Goal: Entertainment & Leisure: Browse casually

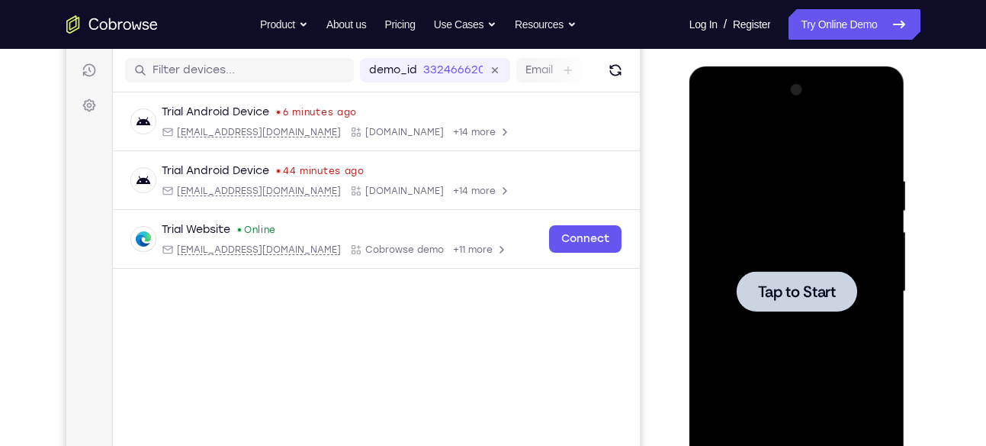
scroll to position [186, 0]
click at [786, 291] on span "Tap to Start" at bounding box center [797, 291] width 78 height 15
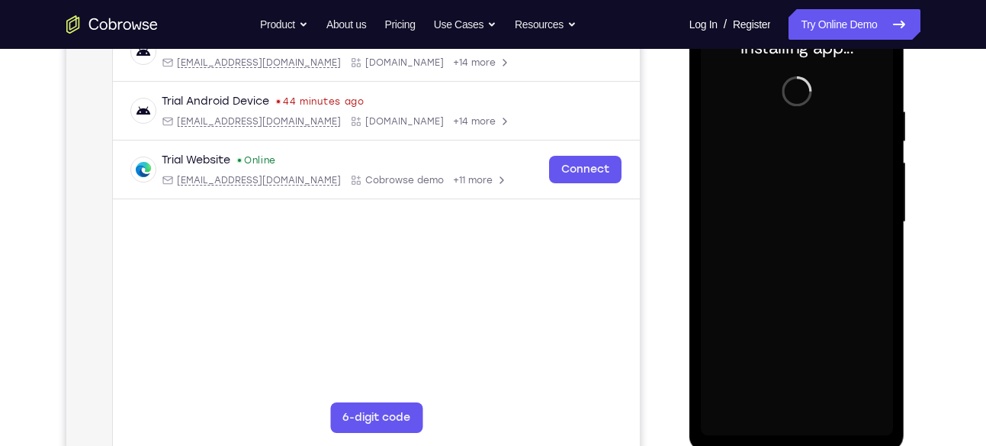
scroll to position [255, 0]
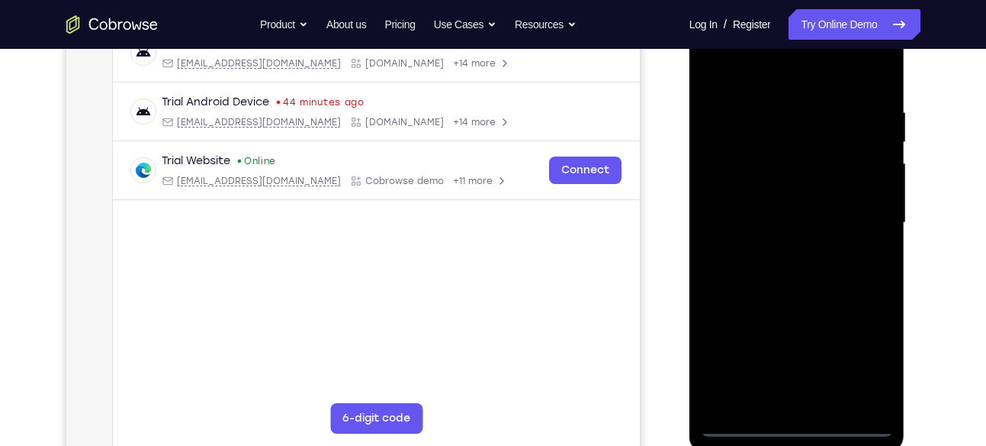
click at [796, 423] on div at bounding box center [797, 222] width 192 height 427
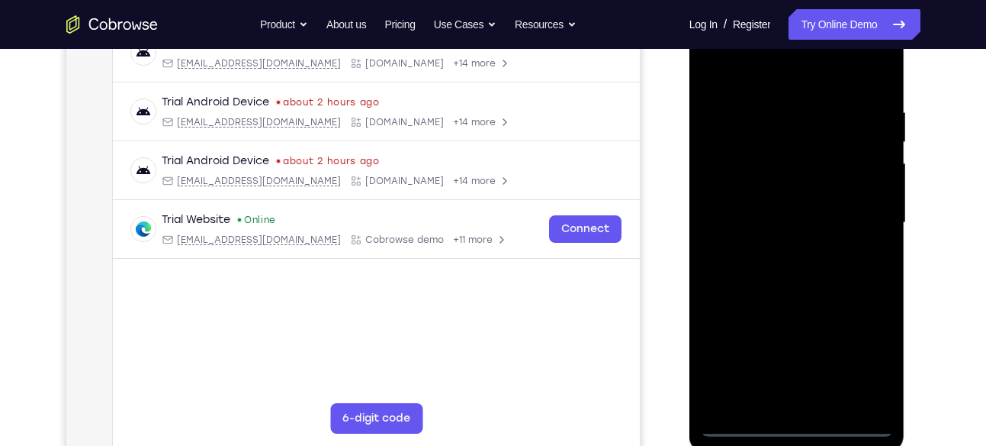
click at [851, 357] on div at bounding box center [797, 222] width 192 height 427
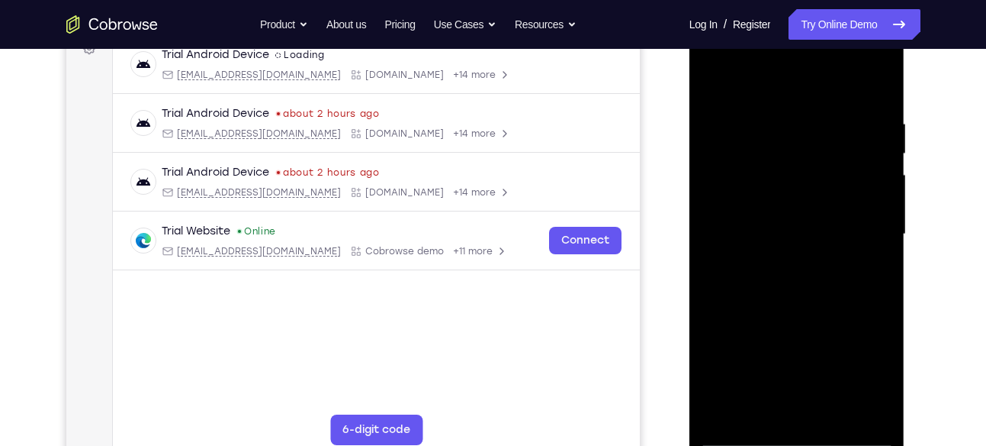
scroll to position [243, 0]
click at [738, 63] on div at bounding box center [797, 234] width 192 height 427
click at [859, 227] on div at bounding box center [797, 234] width 192 height 427
click at [773, 260] on div at bounding box center [797, 234] width 192 height 427
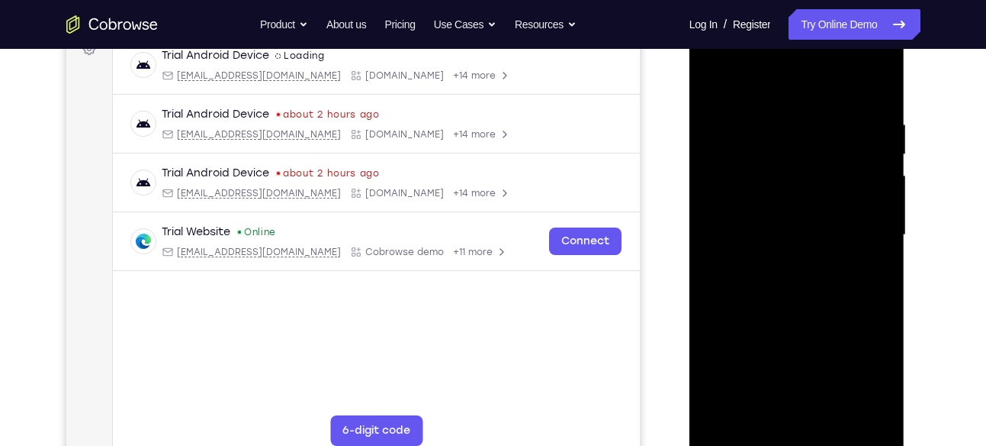
click at [758, 220] on div at bounding box center [797, 234] width 192 height 427
click at [773, 198] on div at bounding box center [797, 234] width 192 height 427
click at [791, 236] on div at bounding box center [797, 234] width 192 height 427
click at [758, 278] on div at bounding box center [797, 234] width 192 height 427
click at [792, 290] on div at bounding box center [797, 234] width 192 height 427
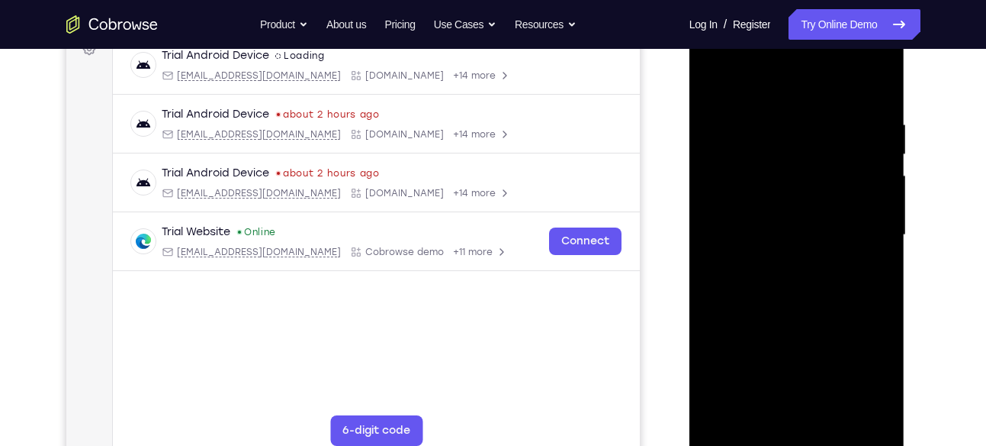
click at [803, 290] on div at bounding box center [797, 234] width 192 height 427
click at [808, 299] on div at bounding box center [797, 234] width 192 height 427
click at [835, 417] on div at bounding box center [797, 234] width 192 height 427
click at [819, 308] on div at bounding box center [797, 234] width 192 height 427
click at [780, 160] on div at bounding box center [797, 234] width 192 height 427
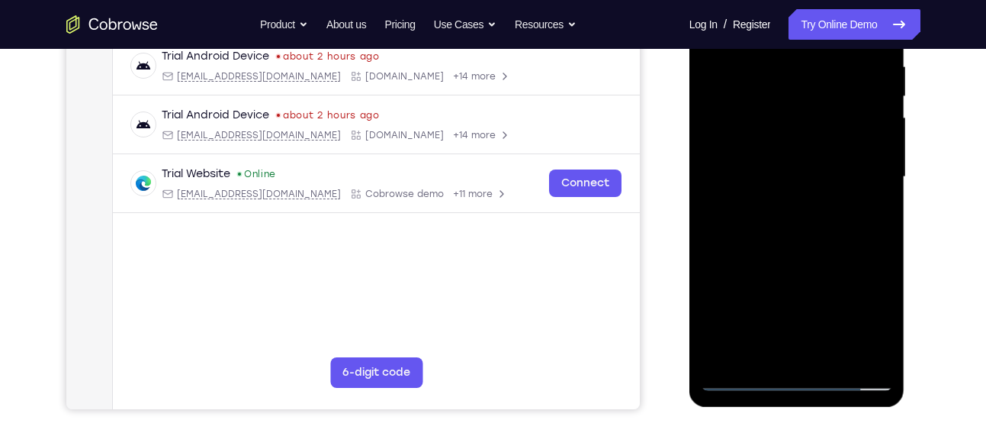
scroll to position [301, 0]
click at [867, 208] on div at bounding box center [797, 176] width 192 height 427
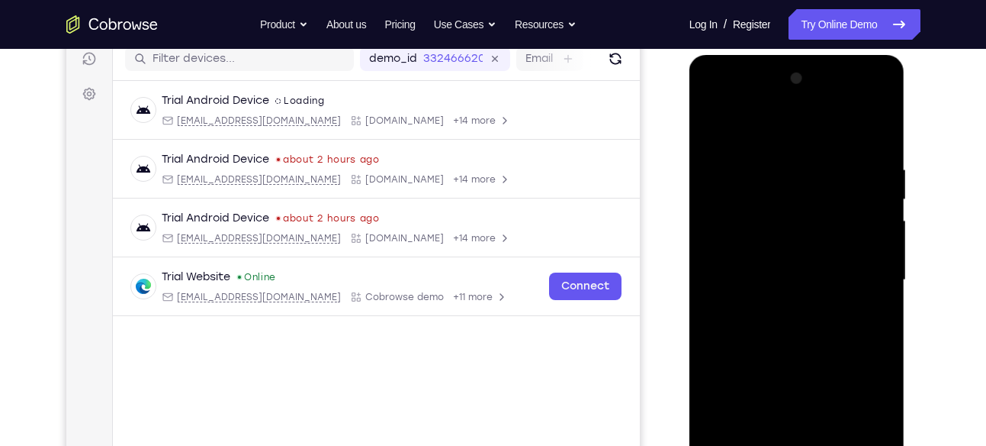
scroll to position [197, 0]
click at [707, 126] on div at bounding box center [797, 280] width 192 height 427
click at [761, 295] on div at bounding box center [797, 280] width 192 height 427
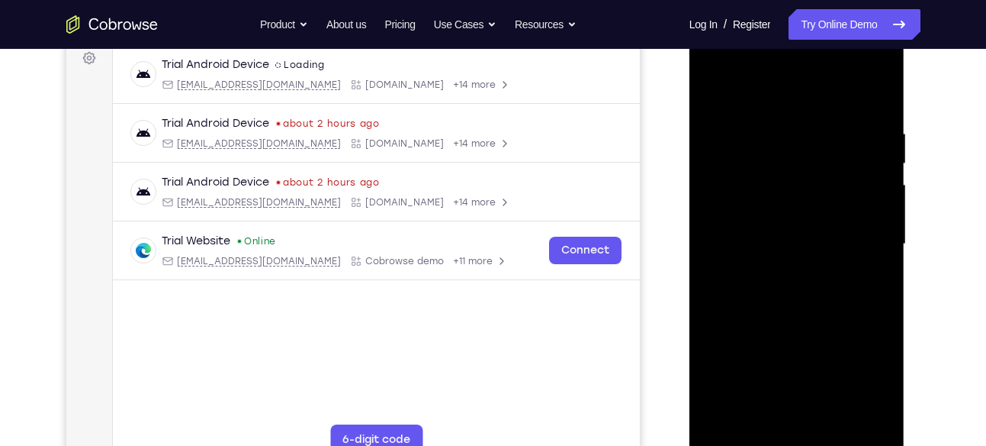
scroll to position [230, 0]
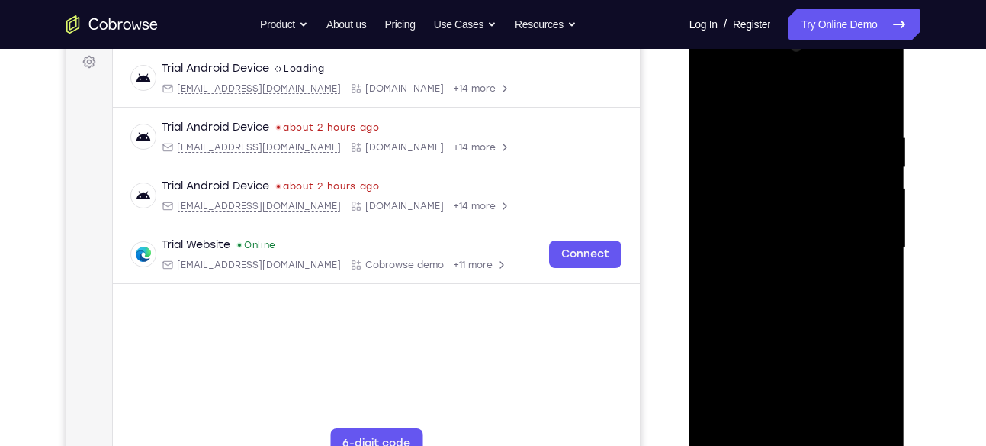
click at [712, 99] on div at bounding box center [797, 247] width 192 height 427
click at [882, 195] on div at bounding box center [797, 247] width 192 height 427
click at [707, 193] on div at bounding box center [797, 247] width 192 height 427
click at [792, 114] on div at bounding box center [797, 247] width 192 height 427
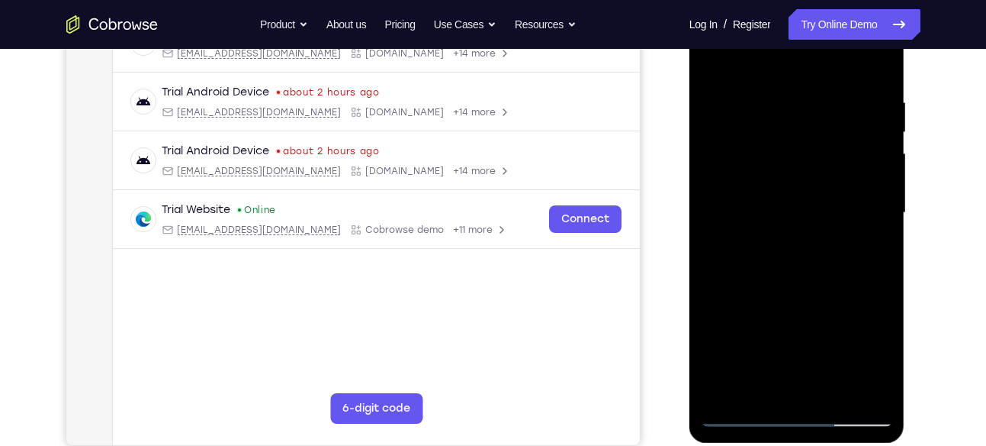
scroll to position [265, 0]
click at [790, 206] on div at bounding box center [797, 211] width 192 height 427
click at [872, 256] on div at bounding box center [797, 211] width 192 height 427
click at [786, 103] on div at bounding box center [797, 211] width 192 height 427
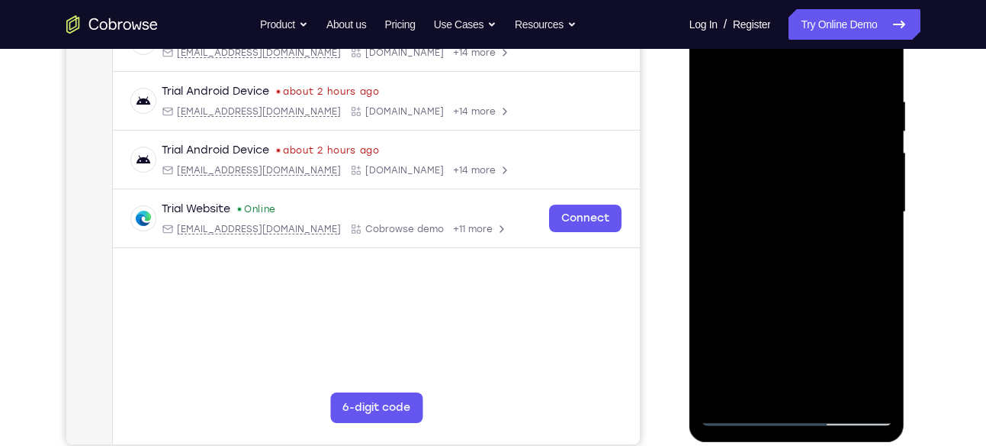
click at [803, 243] on div at bounding box center [797, 211] width 192 height 427
click at [821, 243] on div at bounding box center [797, 211] width 192 height 427
click at [764, 223] on div at bounding box center [797, 211] width 192 height 427
click at [766, 291] on div at bounding box center [797, 211] width 192 height 427
click at [785, 295] on div at bounding box center [797, 211] width 192 height 427
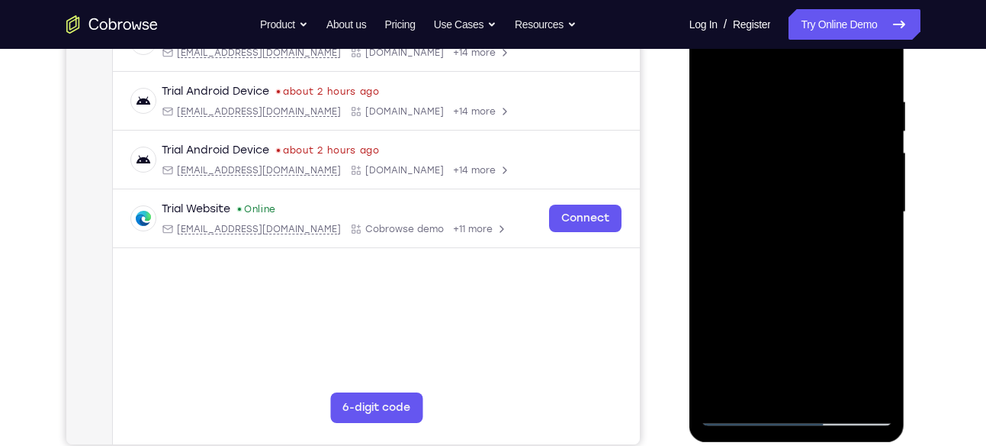
click at [759, 274] on div at bounding box center [797, 211] width 192 height 427
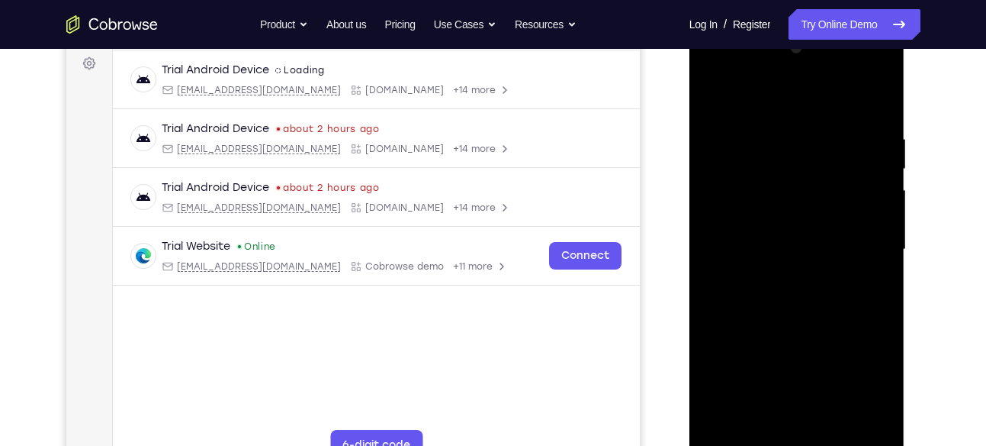
scroll to position [227, 0]
click at [714, 102] on div at bounding box center [797, 250] width 192 height 427
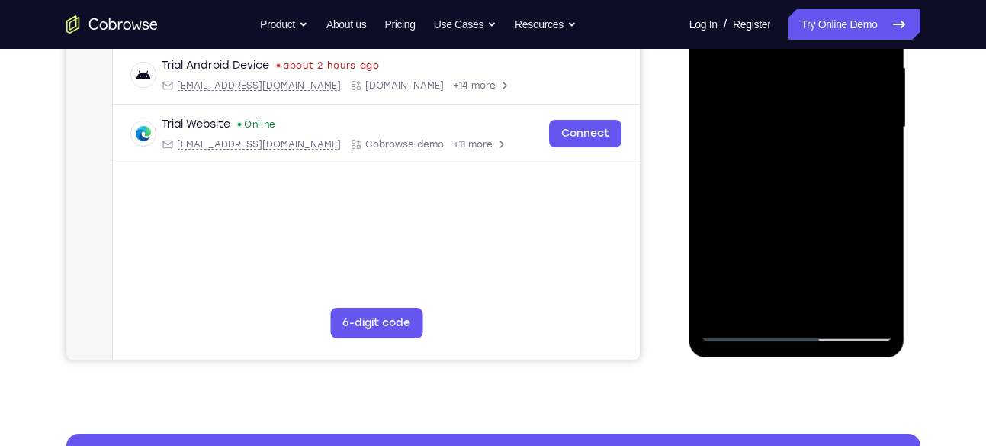
scroll to position [351, 0]
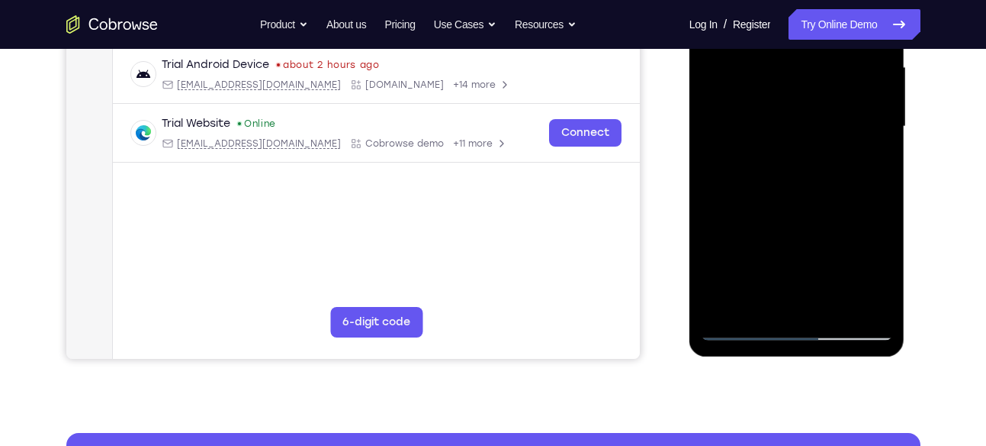
click at [824, 314] on div at bounding box center [797, 126] width 192 height 427
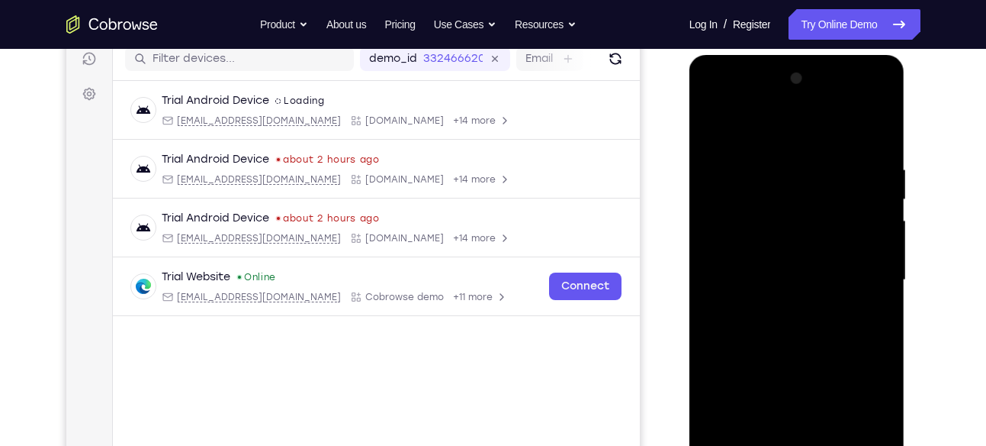
scroll to position [197, 0]
click at [779, 140] on div at bounding box center [797, 280] width 192 height 427
click at [856, 146] on div at bounding box center [797, 280] width 192 height 427
click at [714, 126] on div at bounding box center [797, 280] width 192 height 427
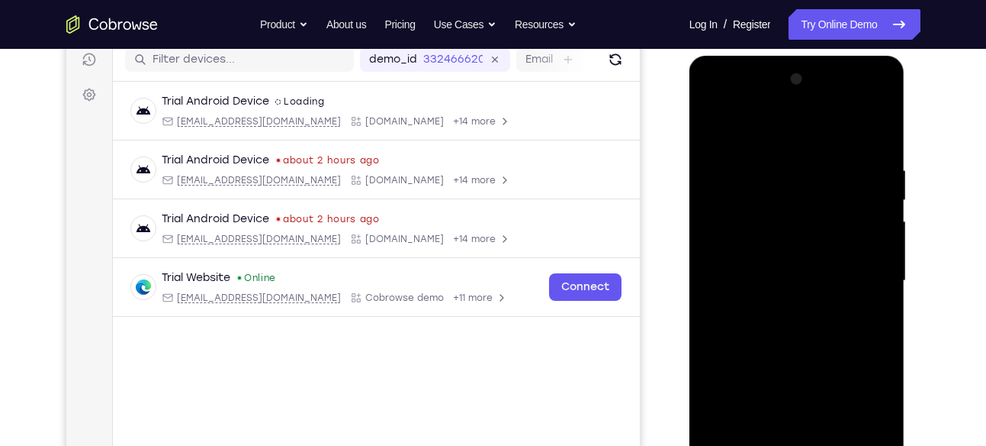
drag, startPoint x: 770, startPoint y: 211, endPoint x: 782, endPoint y: 274, distance: 63.7
click at [782, 274] on div at bounding box center [797, 280] width 192 height 427
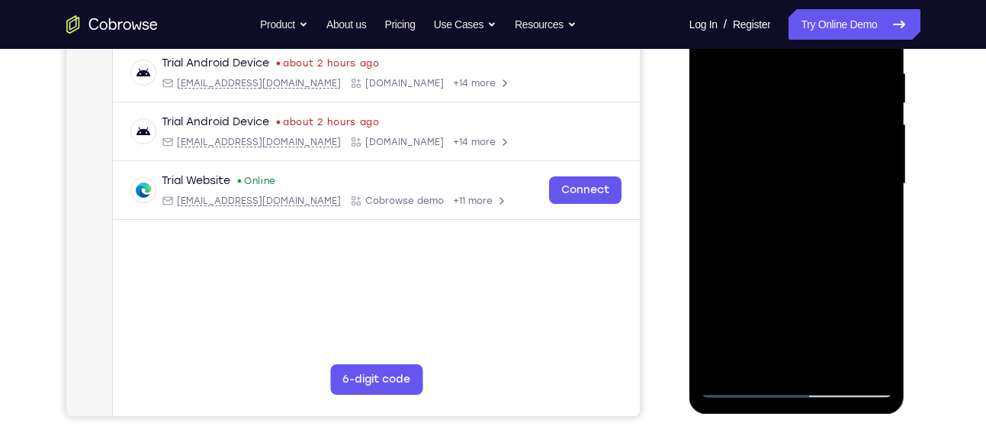
scroll to position [298, 0]
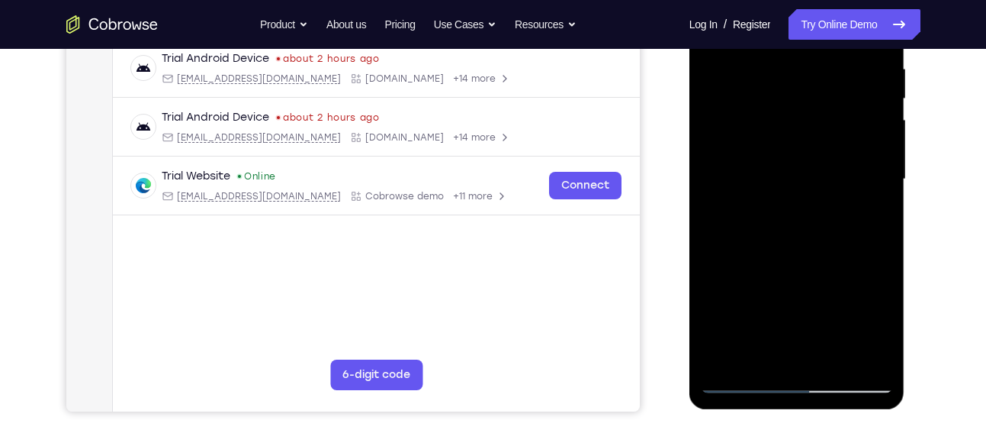
click at [840, 361] on div at bounding box center [797, 179] width 192 height 427
click at [761, 274] on div at bounding box center [797, 179] width 192 height 427
click at [776, 327] on div at bounding box center [797, 179] width 192 height 427
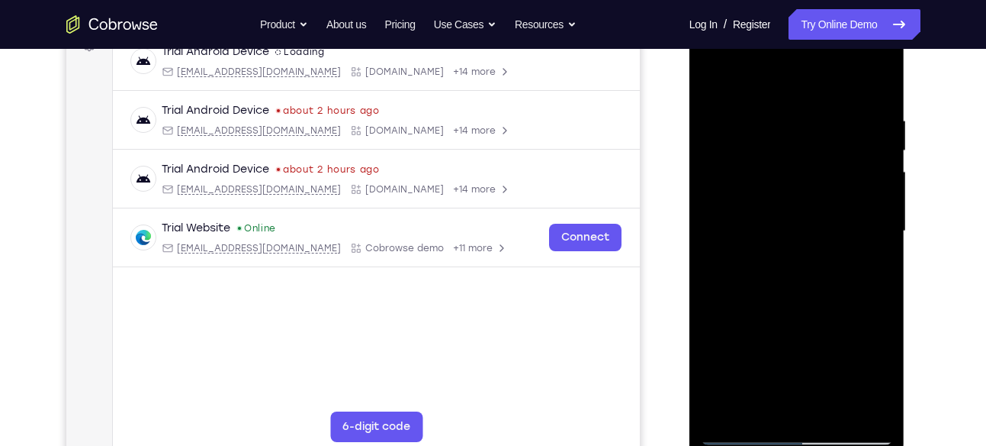
scroll to position [236, 0]
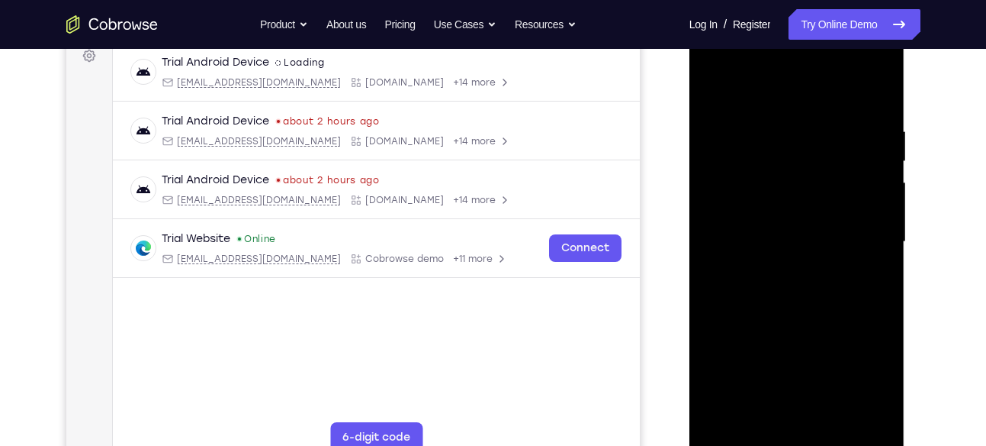
click at [877, 92] on div at bounding box center [797, 241] width 192 height 427
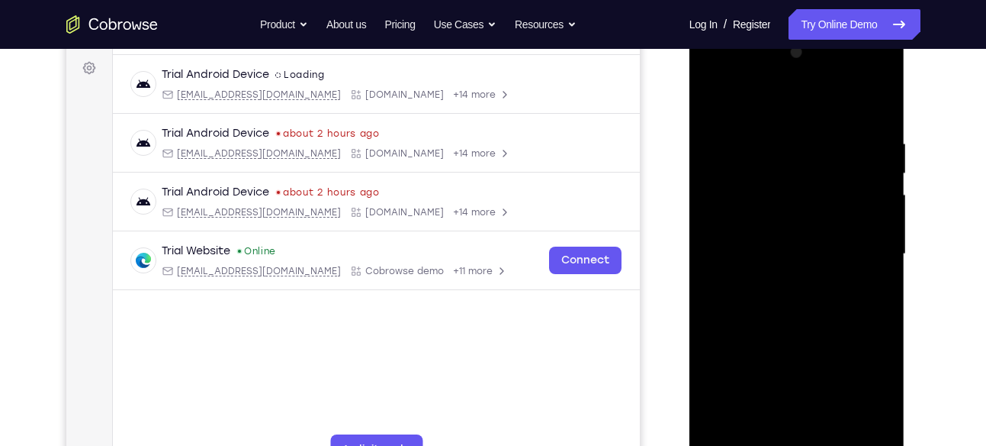
scroll to position [191, 0]
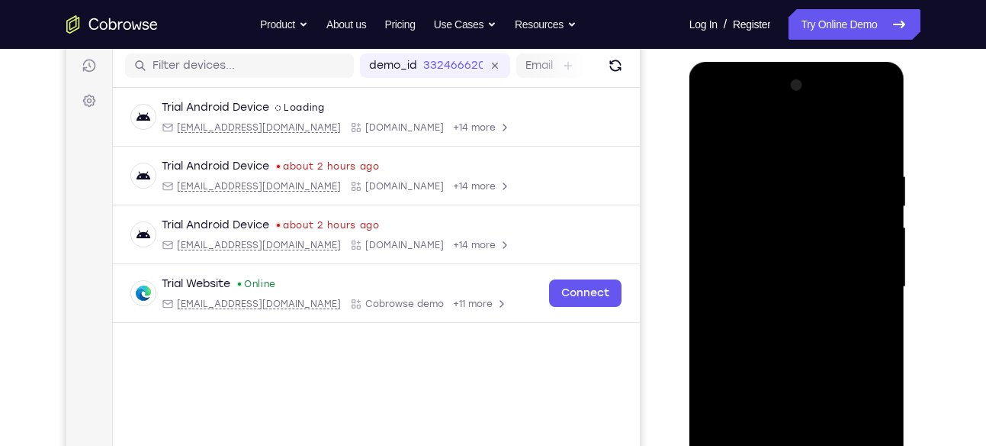
click at [880, 97] on div at bounding box center [797, 286] width 192 height 427
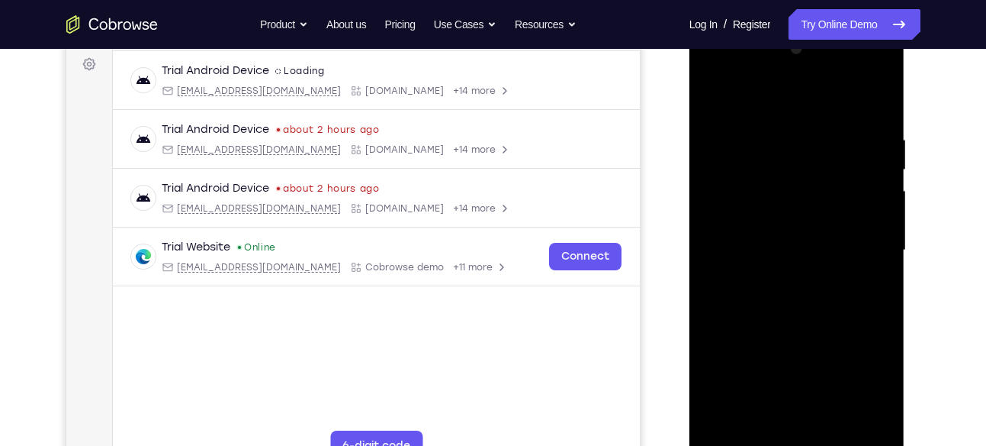
scroll to position [227, 0]
click at [702, 92] on div at bounding box center [797, 250] width 192 height 427
click at [776, 299] on div at bounding box center [797, 250] width 192 height 427
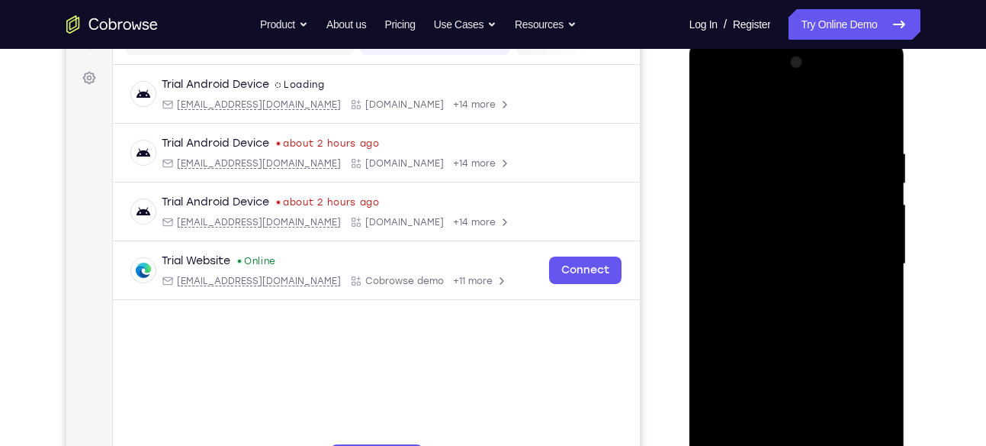
scroll to position [213, 0]
click at [713, 114] on div at bounding box center [797, 264] width 192 height 427
click at [780, 133] on div at bounding box center [797, 264] width 192 height 427
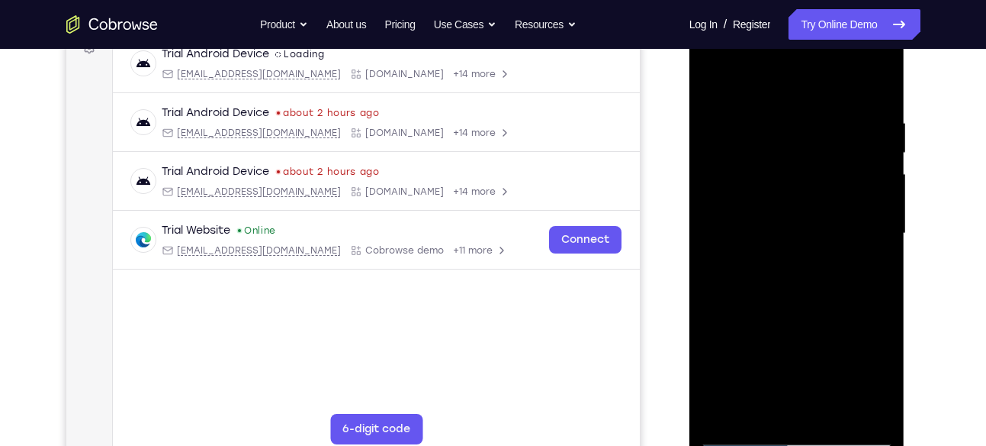
scroll to position [243, 0]
click at [823, 159] on div at bounding box center [797, 234] width 192 height 427
click at [785, 186] on div at bounding box center [797, 234] width 192 height 427
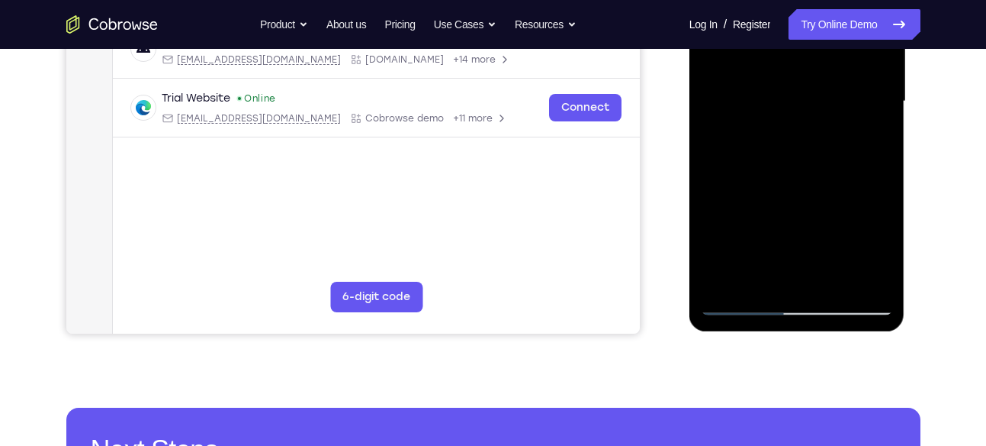
scroll to position [377, 0]
click at [780, 245] on div at bounding box center [797, 100] width 192 height 427
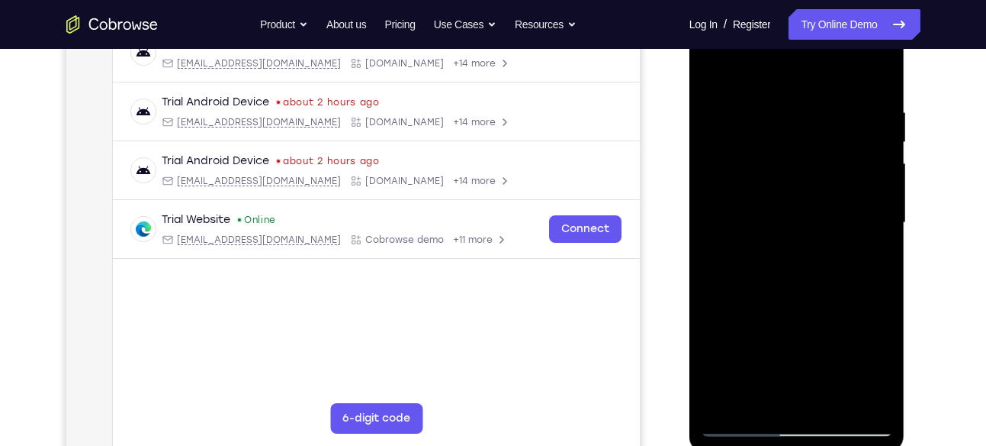
scroll to position [254, 0]
click at [715, 204] on div at bounding box center [797, 223] width 192 height 427
click at [860, 259] on div at bounding box center [797, 223] width 192 height 427
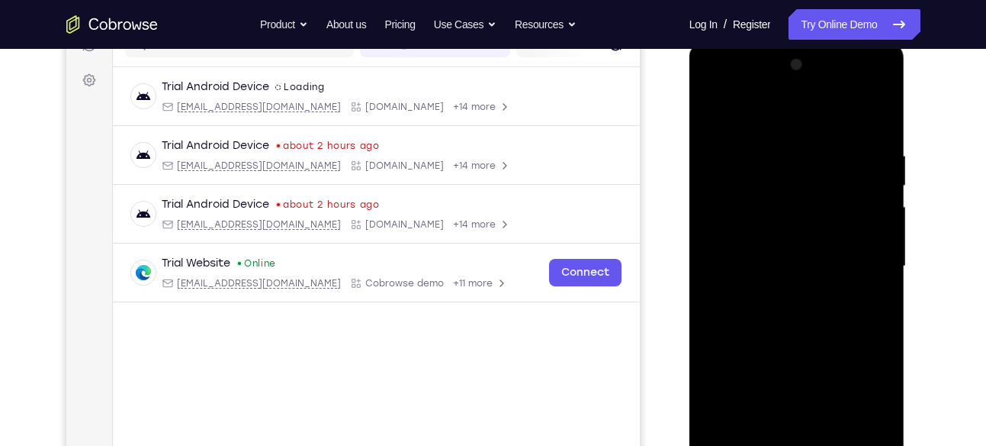
scroll to position [211, 0]
click at [713, 110] on div at bounding box center [797, 266] width 192 height 427
click at [714, 113] on div at bounding box center [797, 266] width 192 height 427
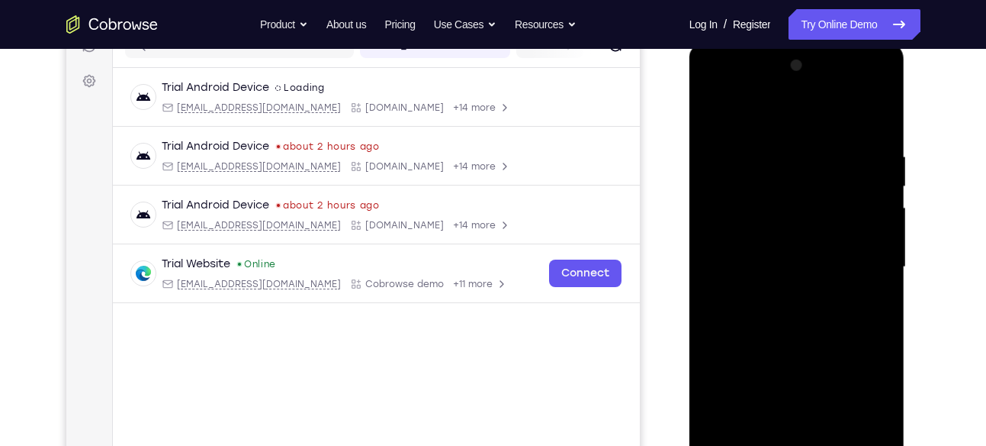
drag, startPoint x: 810, startPoint y: 203, endPoint x: 808, endPoint y: 275, distance: 71.7
click at [808, 275] on div at bounding box center [797, 266] width 192 height 427
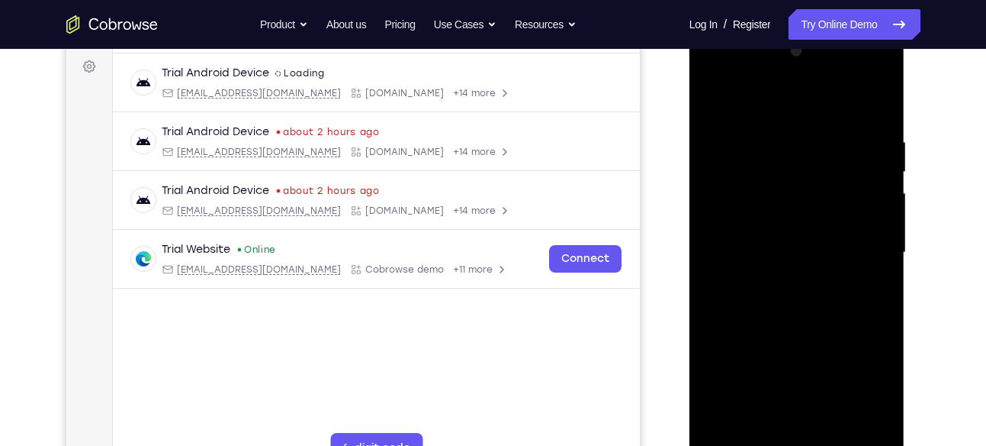
scroll to position [228, 0]
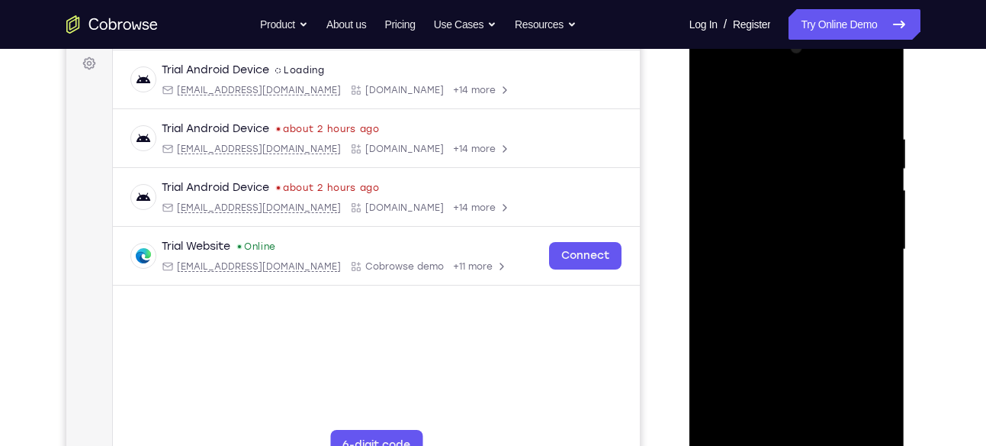
click at [772, 124] on div at bounding box center [797, 249] width 192 height 427
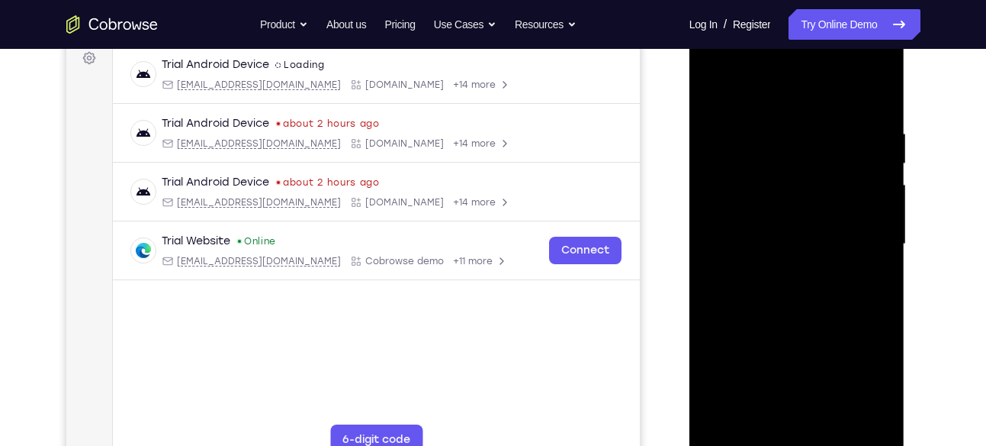
scroll to position [237, 0]
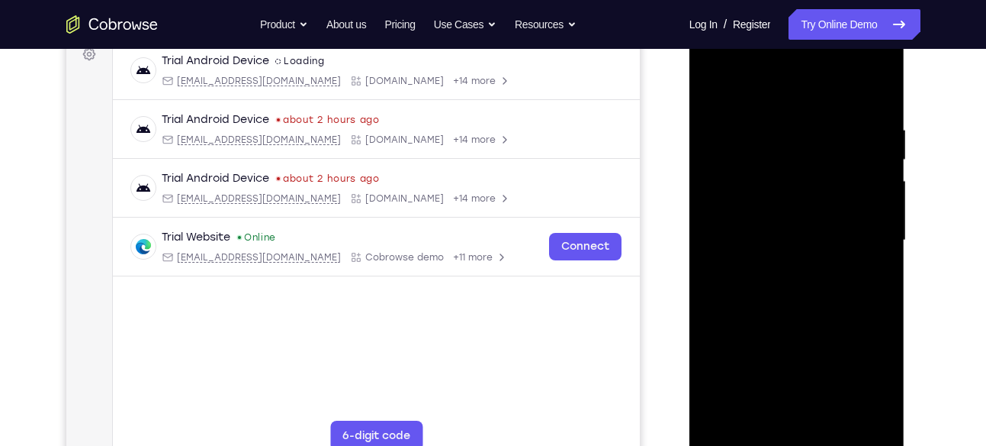
click at [869, 250] on div at bounding box center [797, 240] width 192 height 427
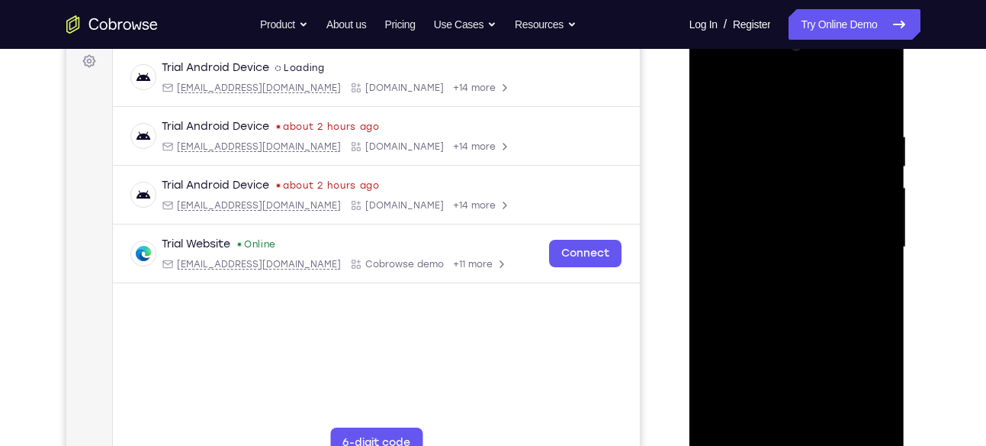
click at [869, 250] on div at bounding box center [797, 247] width 192 height 427
click at [873, 105] on div at bounding box center [797, 247] width 192 height 427
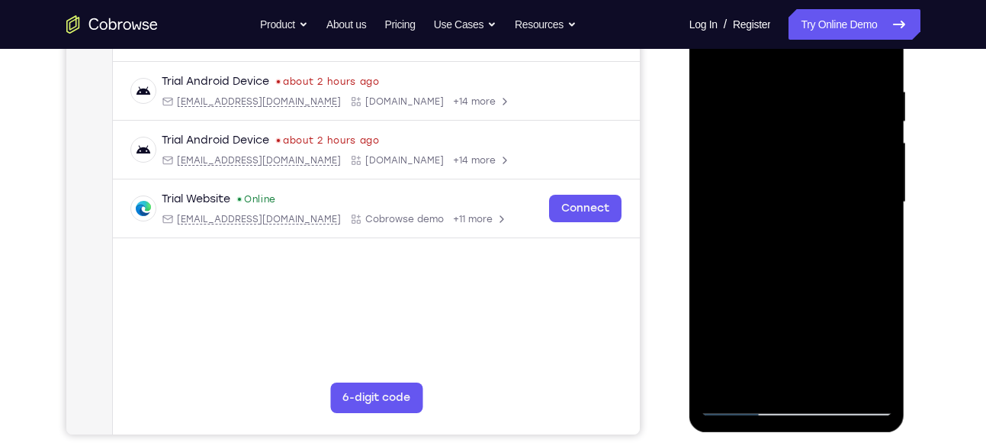
scroll to position [274, 0]
